Goal: Task Accomplishment & Management: Manage account settings

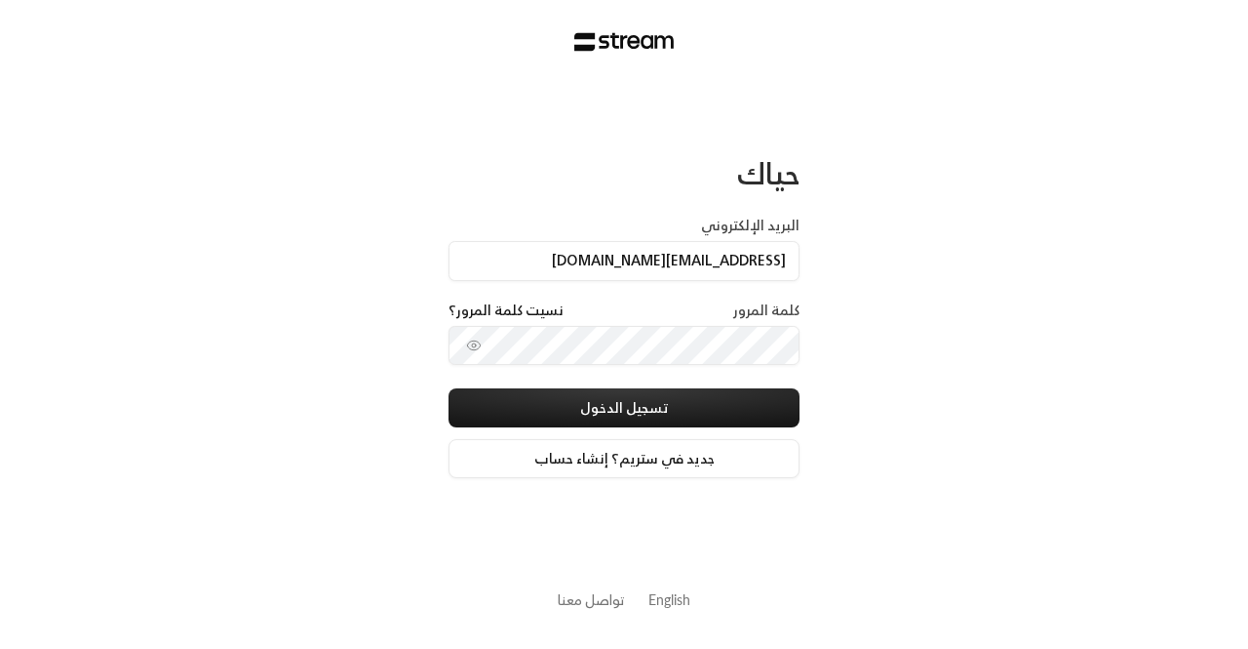
type input "[EMAIL_ADDRESS][DOMAIN_NAME]"
click at [449, 388] on button "تسجيل الدخول" at bounding box center [624, 407] width 351 height 39
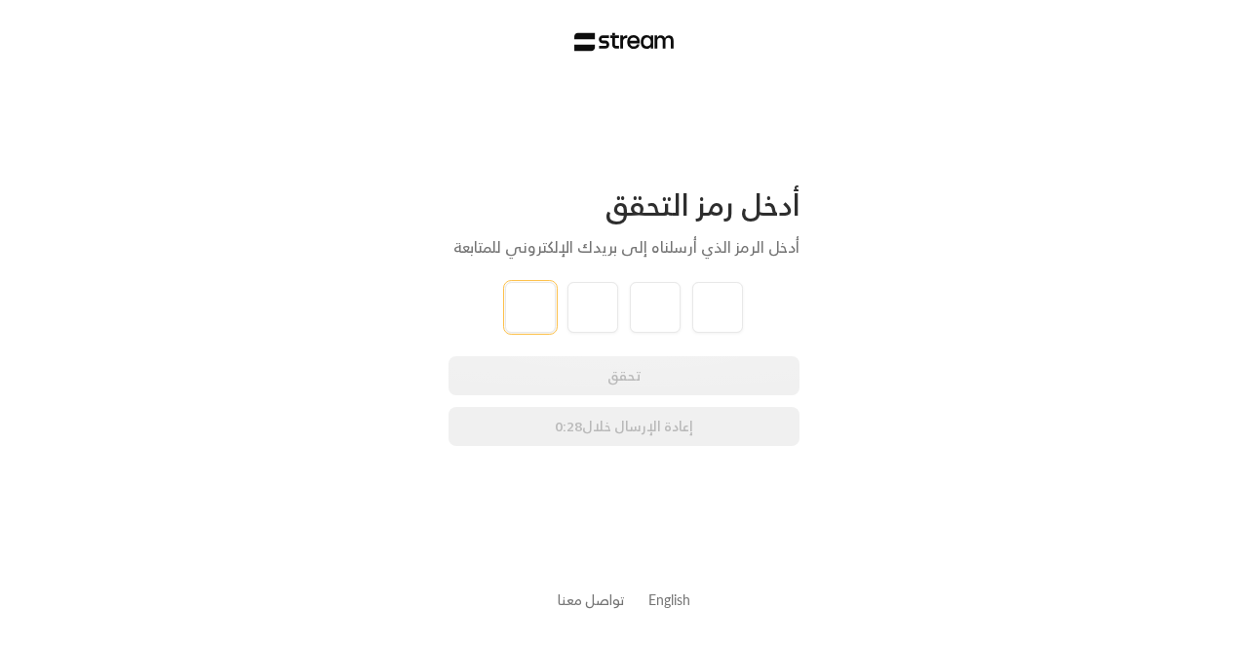
type input "5"
type input "1"
type input "3"
type input "7"
